Goal: Find specific page/section: Find specific page/section

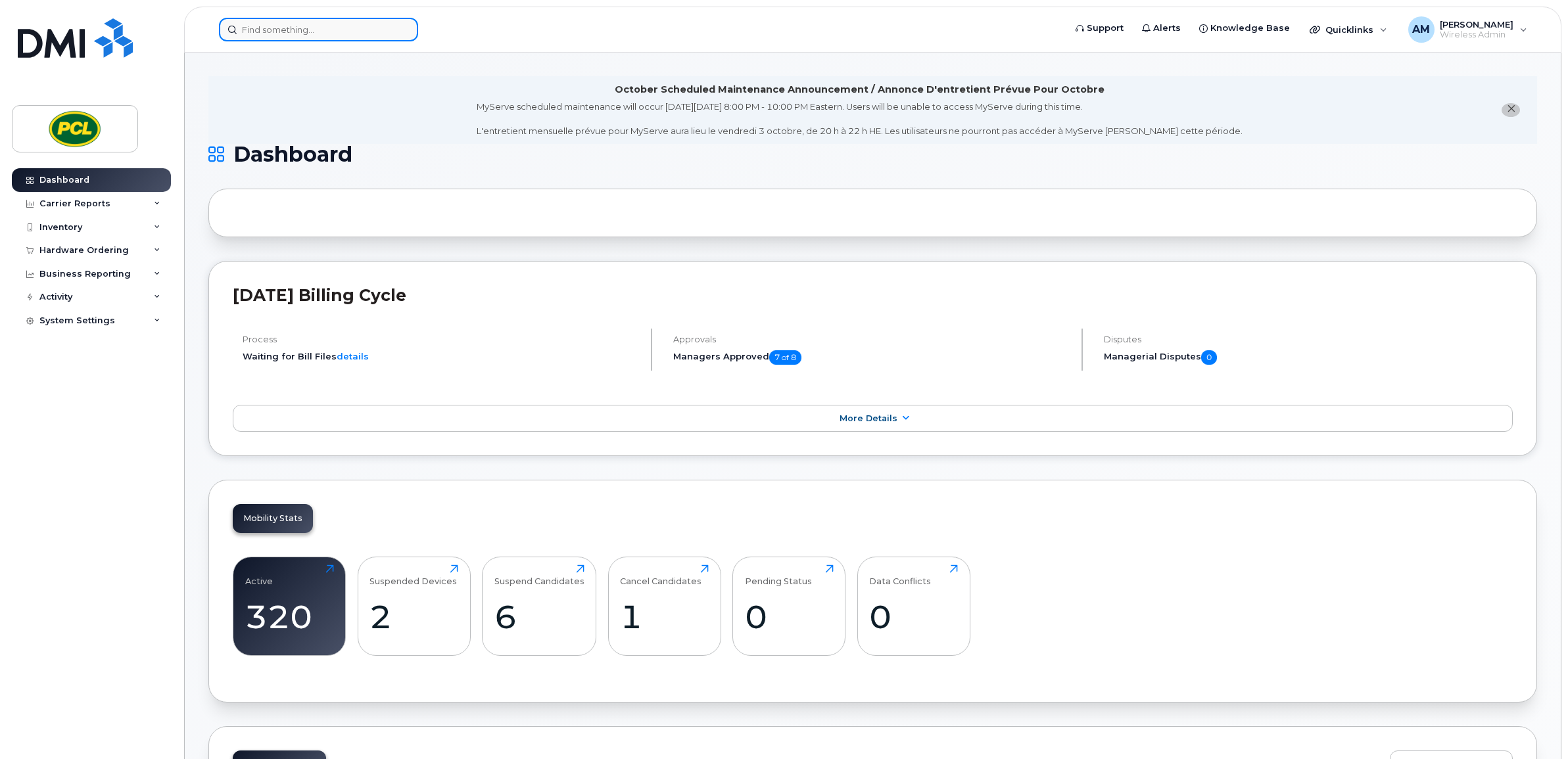
click at [273, 21] on input at bounding box center [318, 30] width 200 height 24
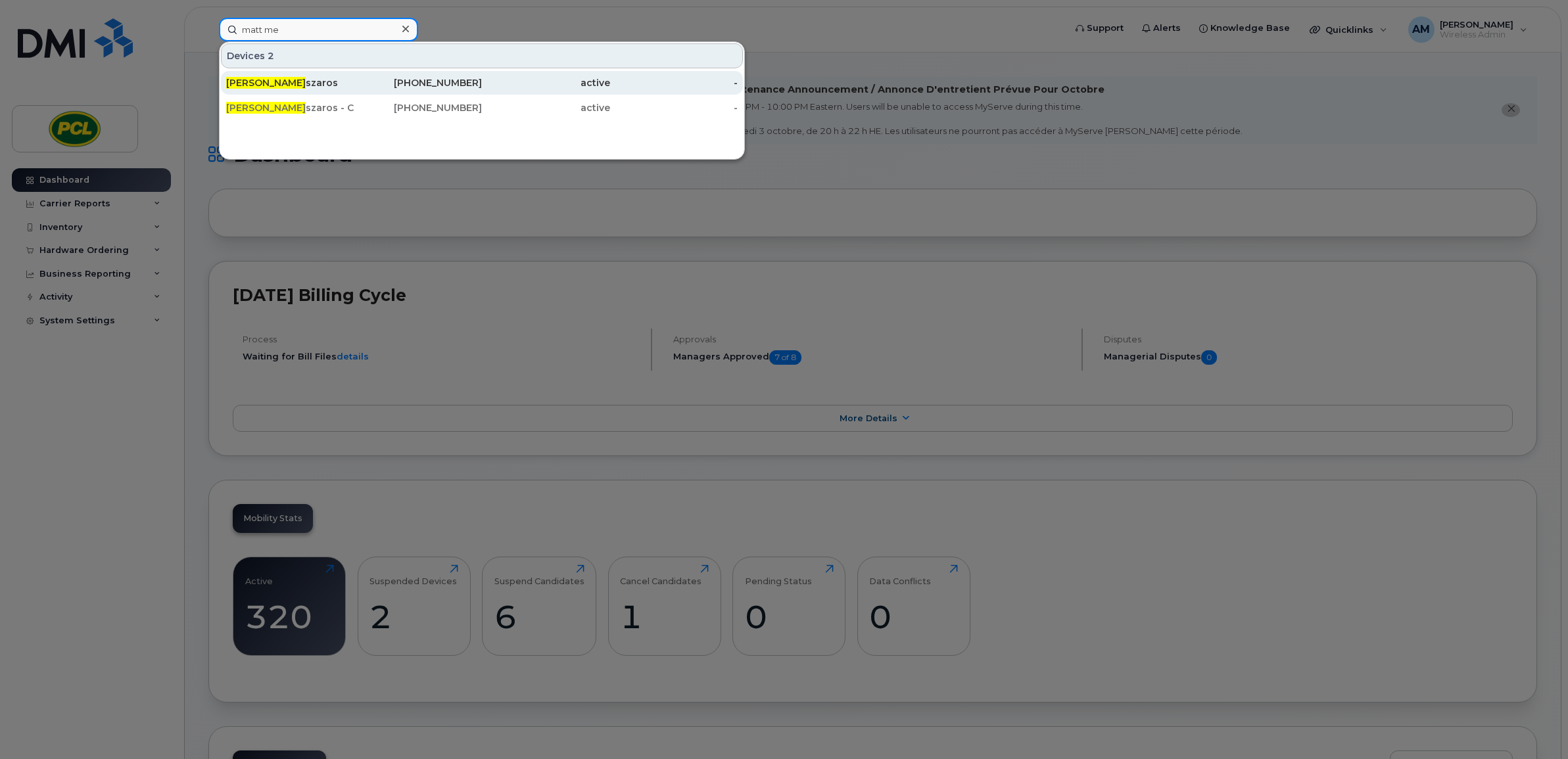
type input "matt me"
click at [462, 73] on div "[PHONE_NUMBER]" at bounding box center [418, 82] width 128 height 24
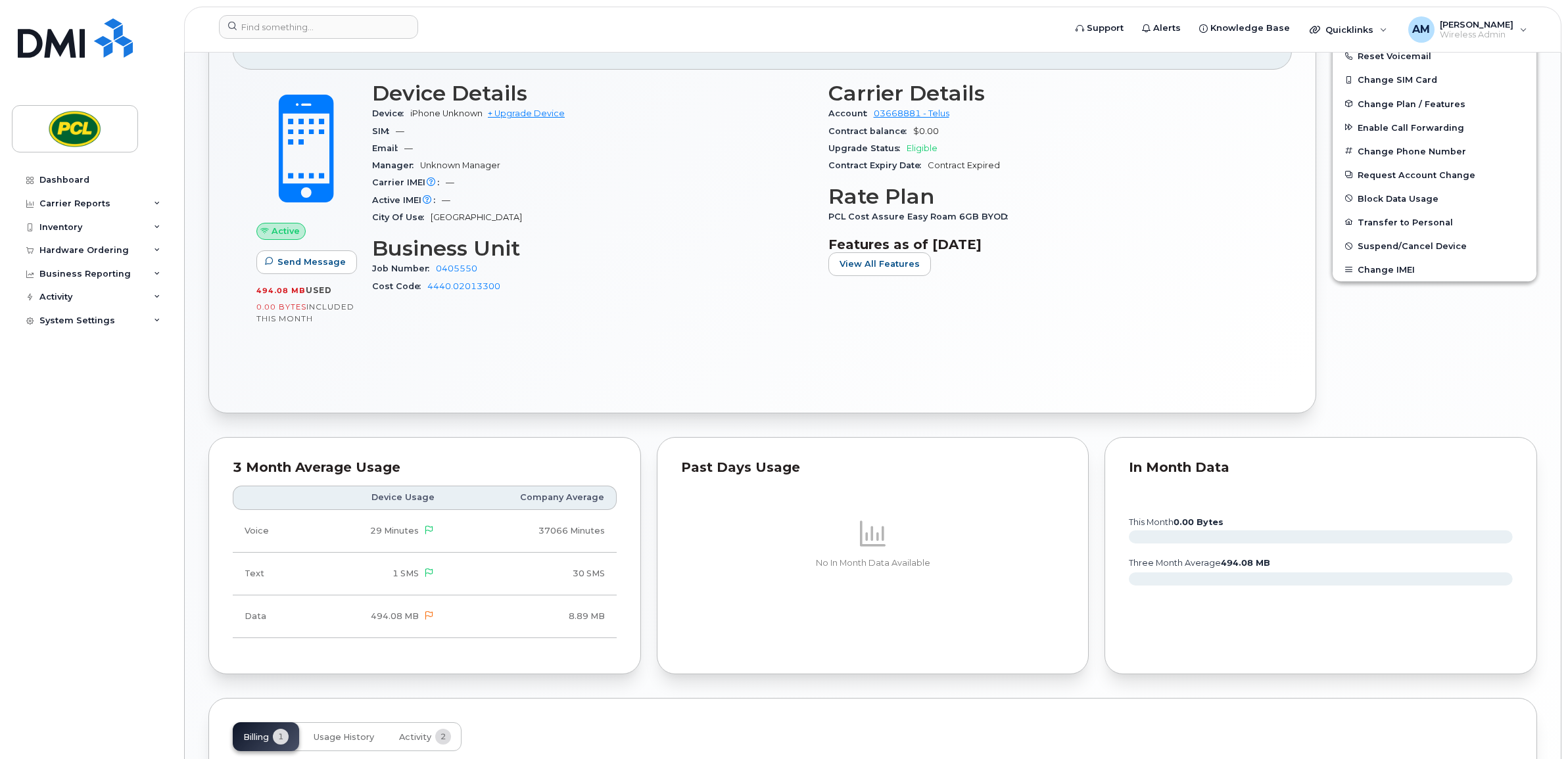
scroll to position [438, 0]
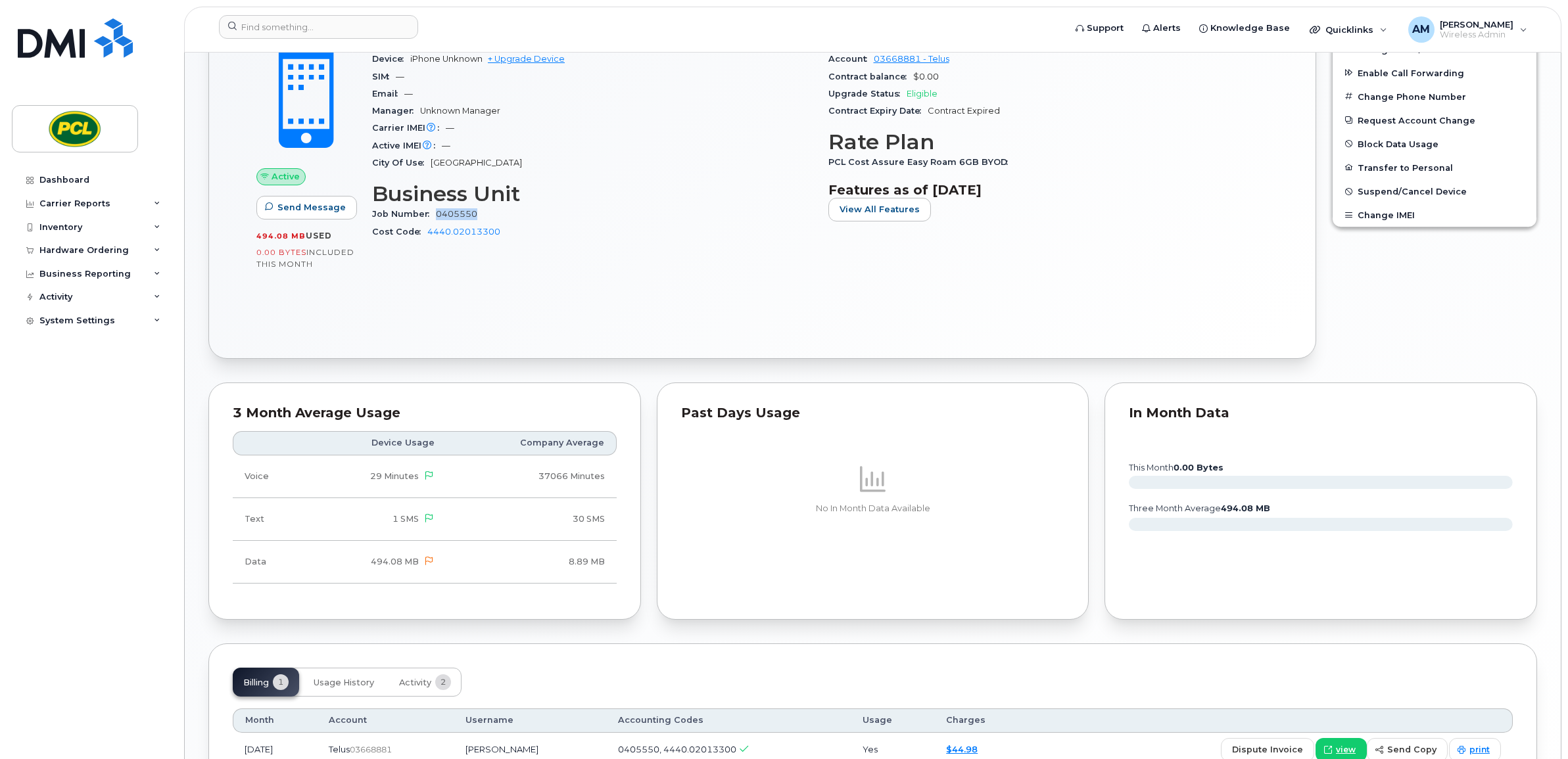
drag, startPoint x: 493, startPoint y: 214, endPoint x: 438, endPoint y: 218, distance: 55.1
click at [438, 218] on div "Job Number 0405550" at bounding box center [592, 214] width 440 height 17
copy link "0405550"
click at [985, 302] on div "Active Send Message 494.08 MB  used 0.00 Bytes  included this month Device Deta…" at bounding box center [762, 175] width 1059 height 320
